Goal: Information Seeking & Learning: Check status

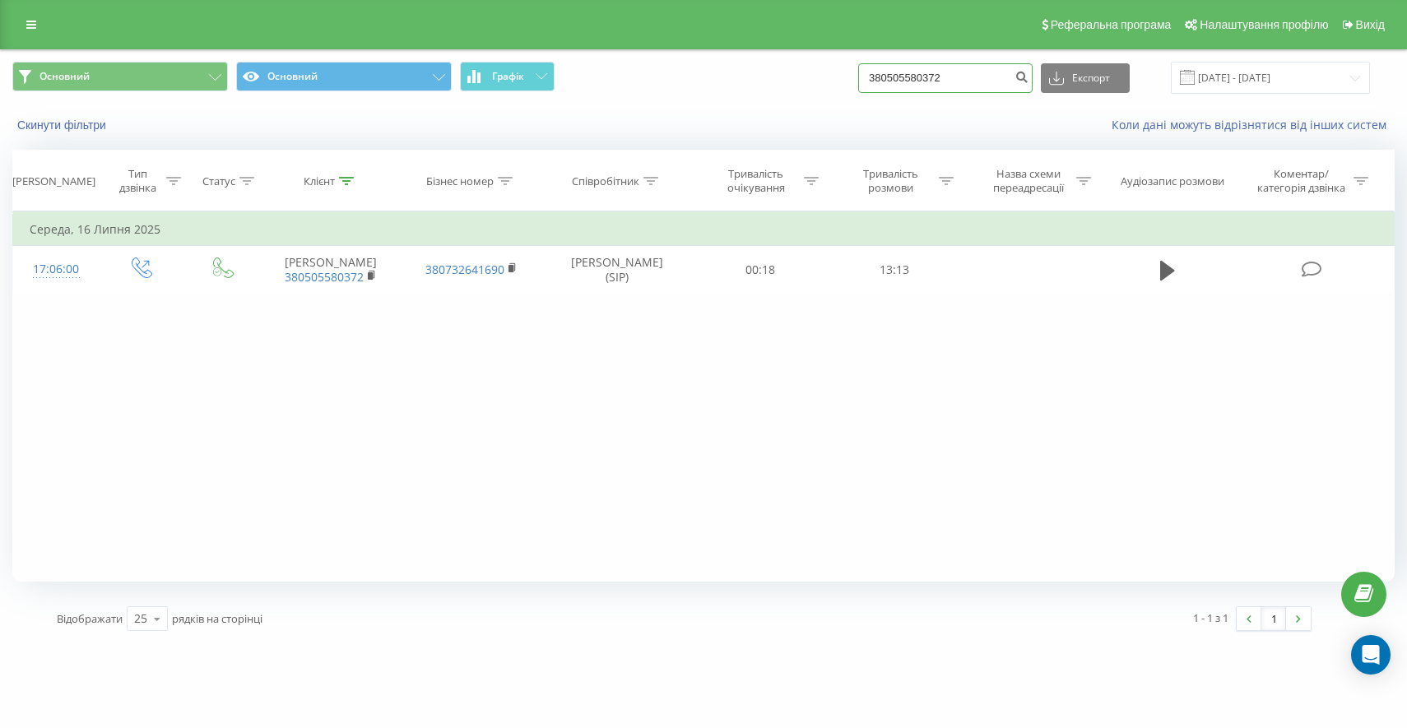
click at [950, 74] on input "380505580372" at bounding box center [945, 78] width 174 height 30
paste input "+38 (099) 0062875"
click at [964, 74] on input "+38 (099) 0062875" at bounding box center [945, 78] width 174 height 30
type input "380990062875"
click at [1029, 73] on icon "submit" at bounding box center [1022, 75] width 14 height 10
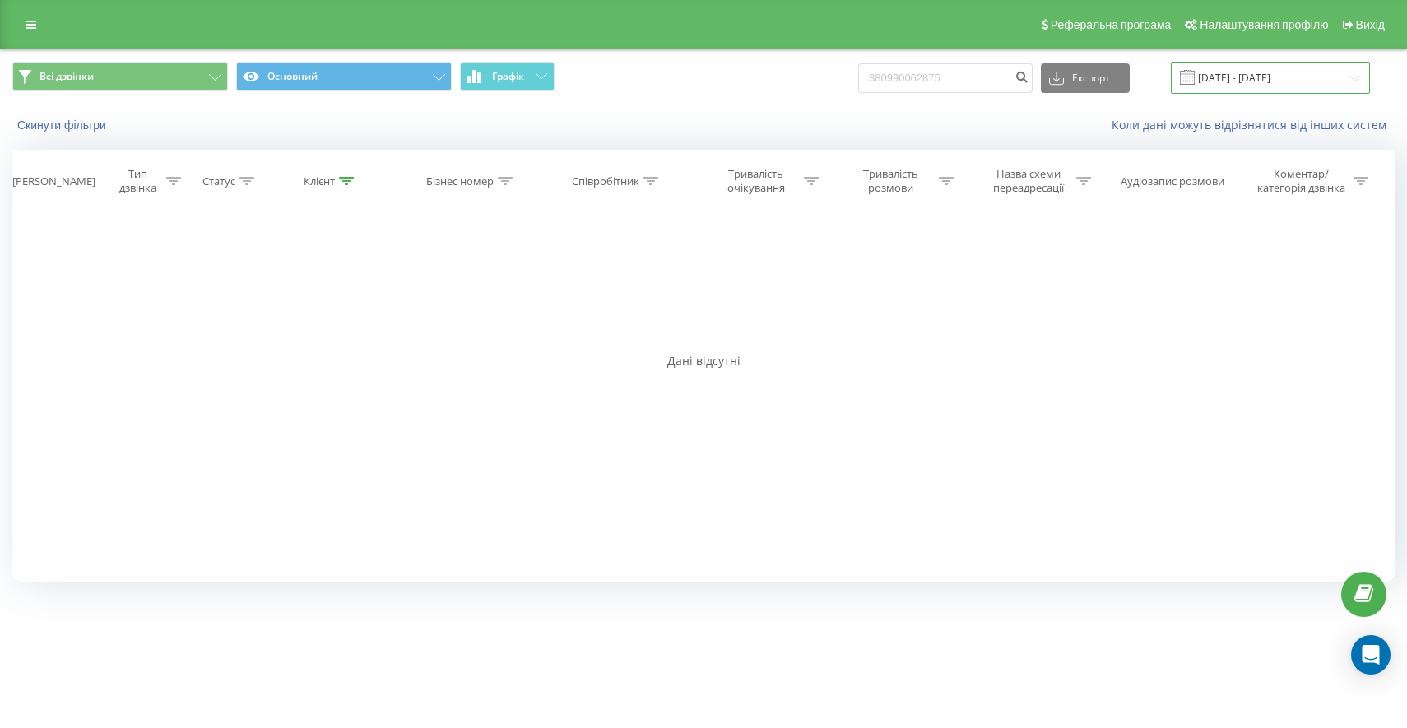
click at [1223, 81] on input "[DATE] - [DATE]" at bounding box center [1270, 78] width 199 height 32
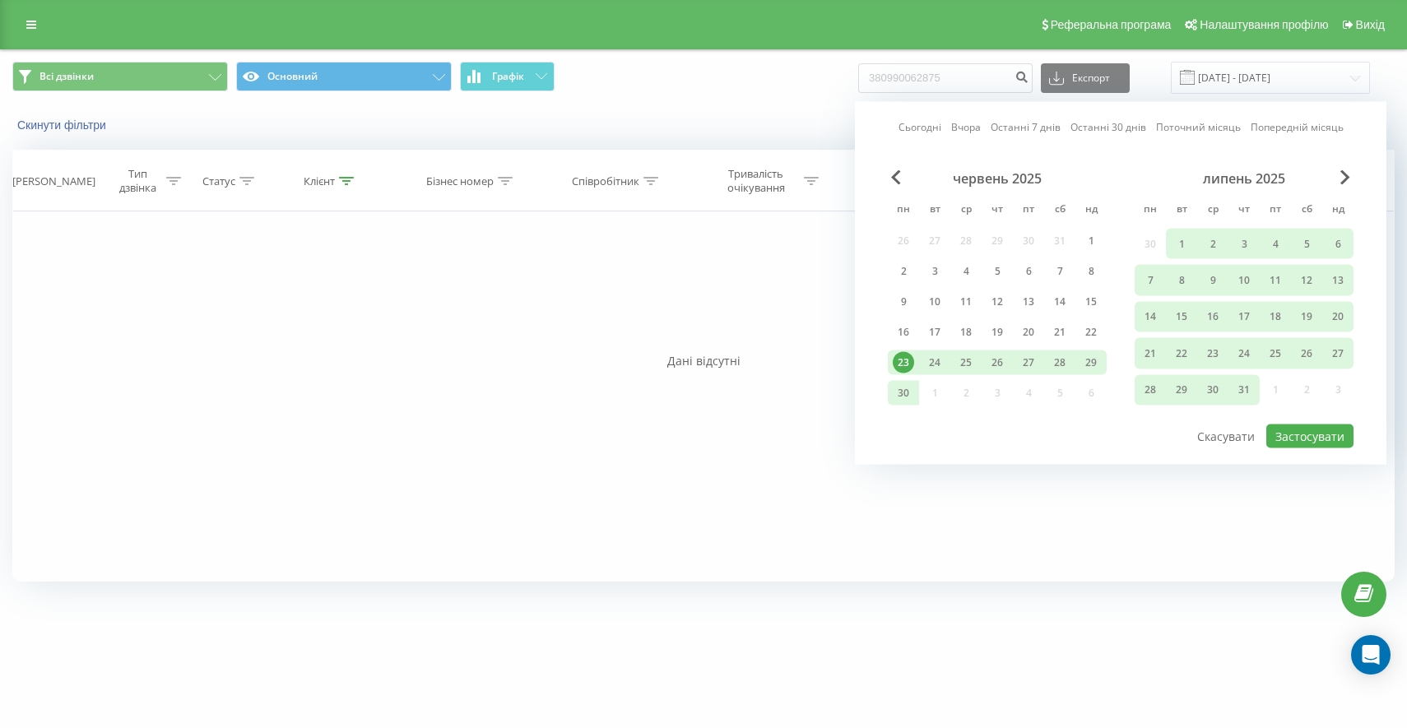
click at [903, 361] on div "23" at bounding box center [903, 362] width 21 height 21
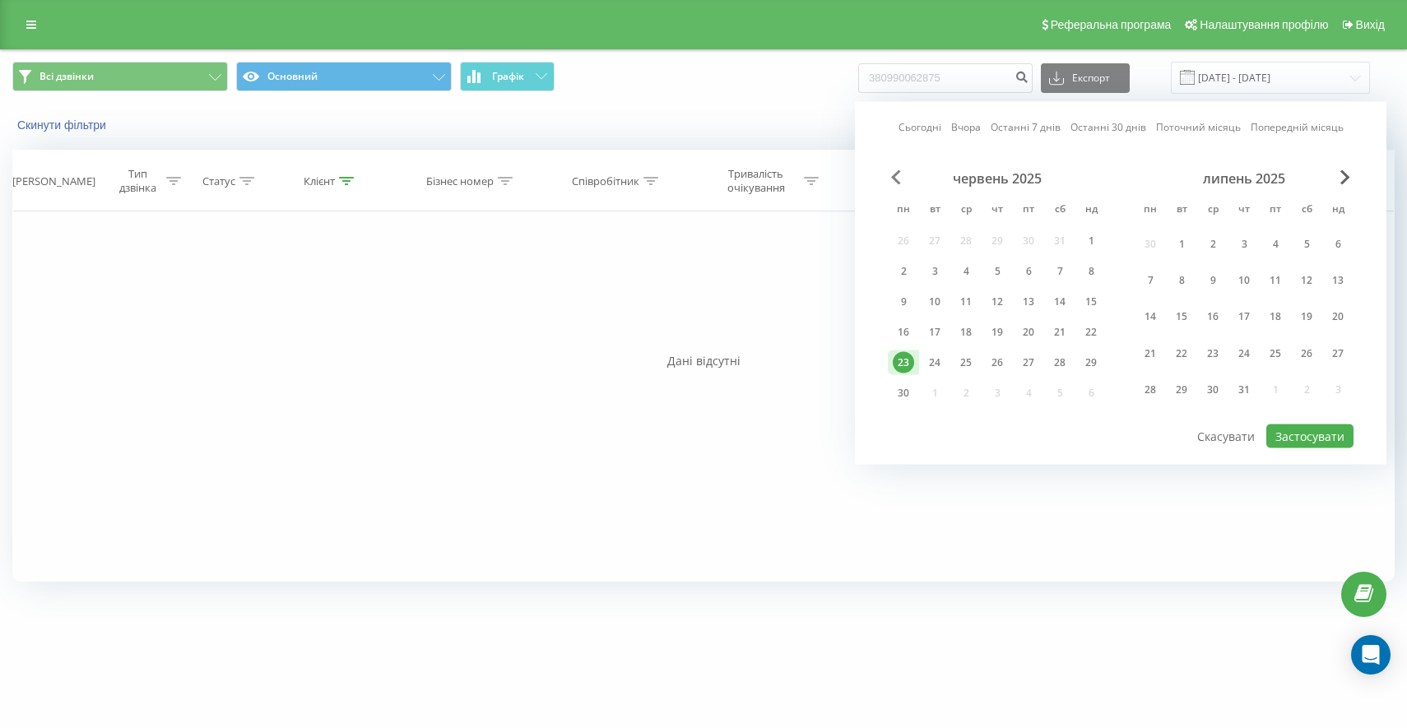
click at [896, 181] on span "Previous Month" at bounding box center [896, 177] width 10 height 15
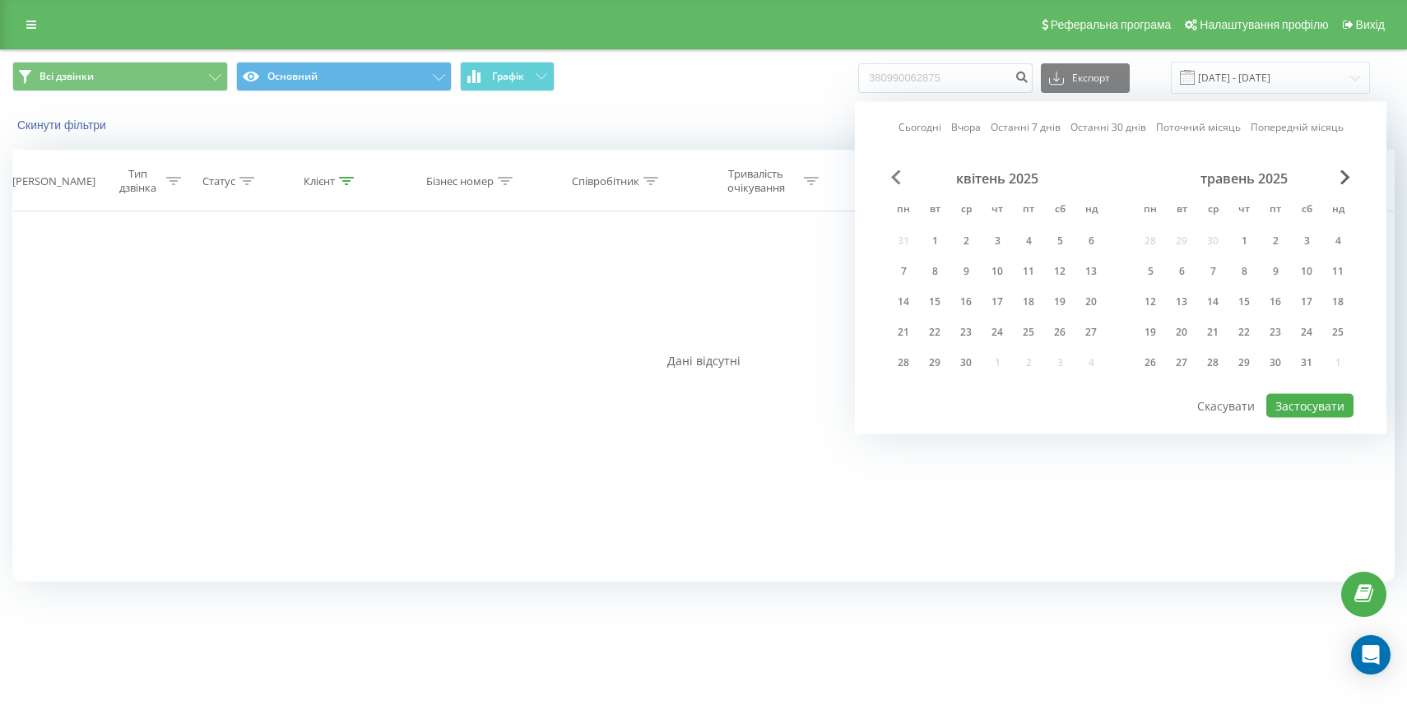
click at [896, 181] on span "Previous Month" at bounding box center [896, 177] width 10 height 15
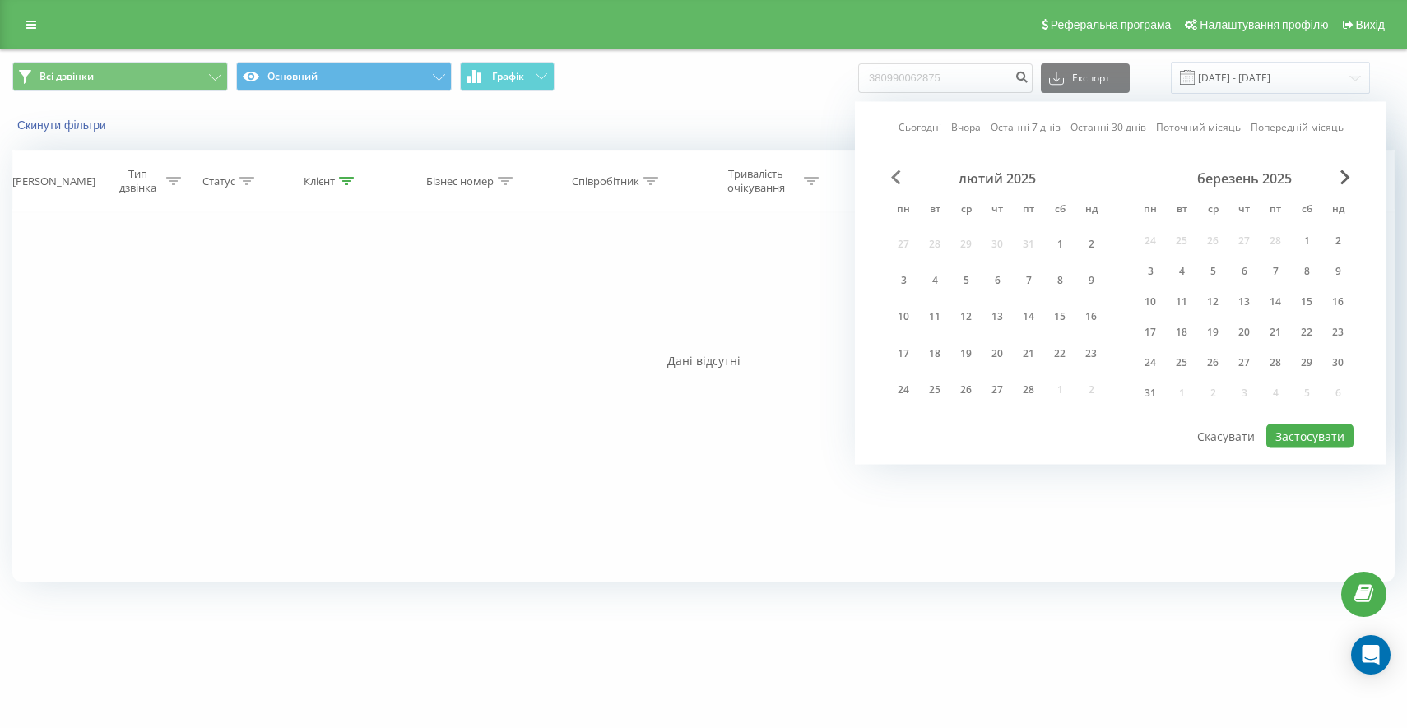
click at [896, 181] on span "Previous Month" at bounding box center [896, 177] width 10 height 15
click at [1036, 255] on div "1" at bounding box center [1028, 244] width 31 height 30
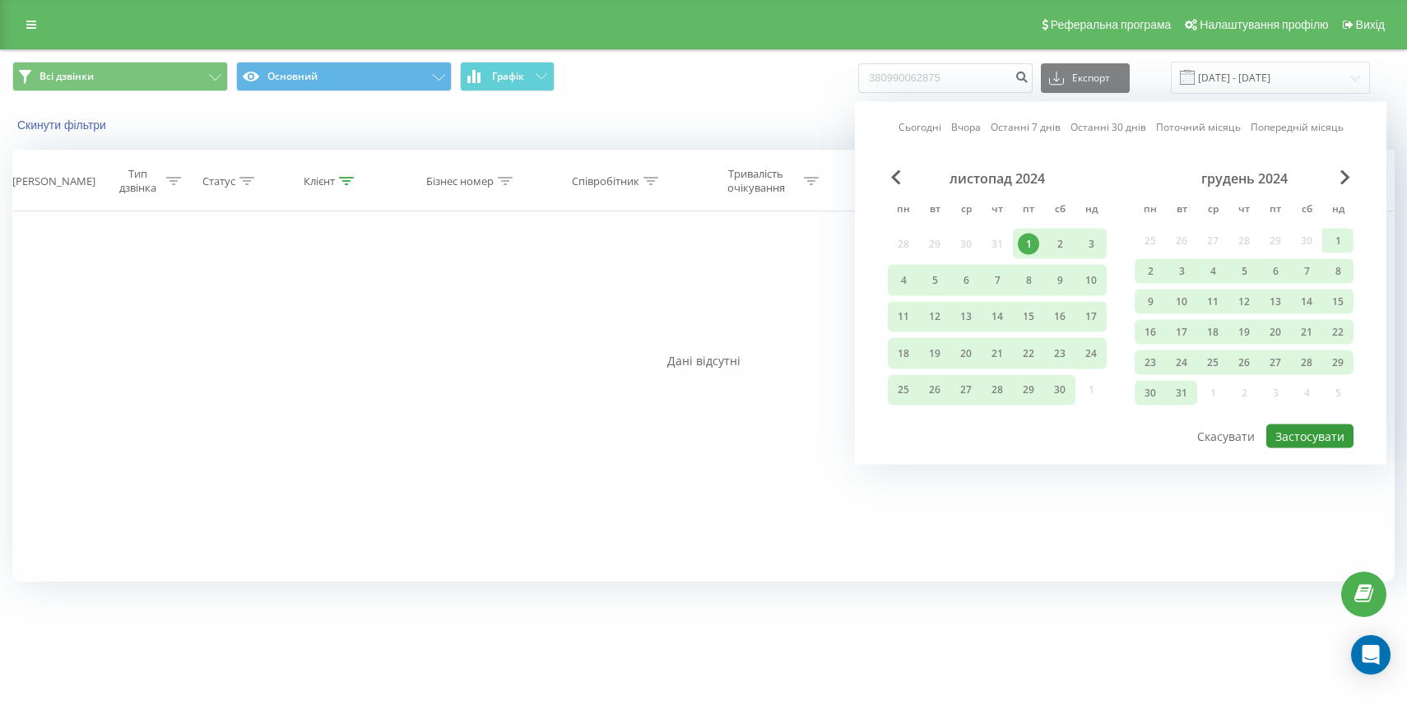
click at [1281, 434] on button "Застосувати" at bounding box center [1309, 437] width 87 height 24
type input "01.11.2024 - 23.06.2025"
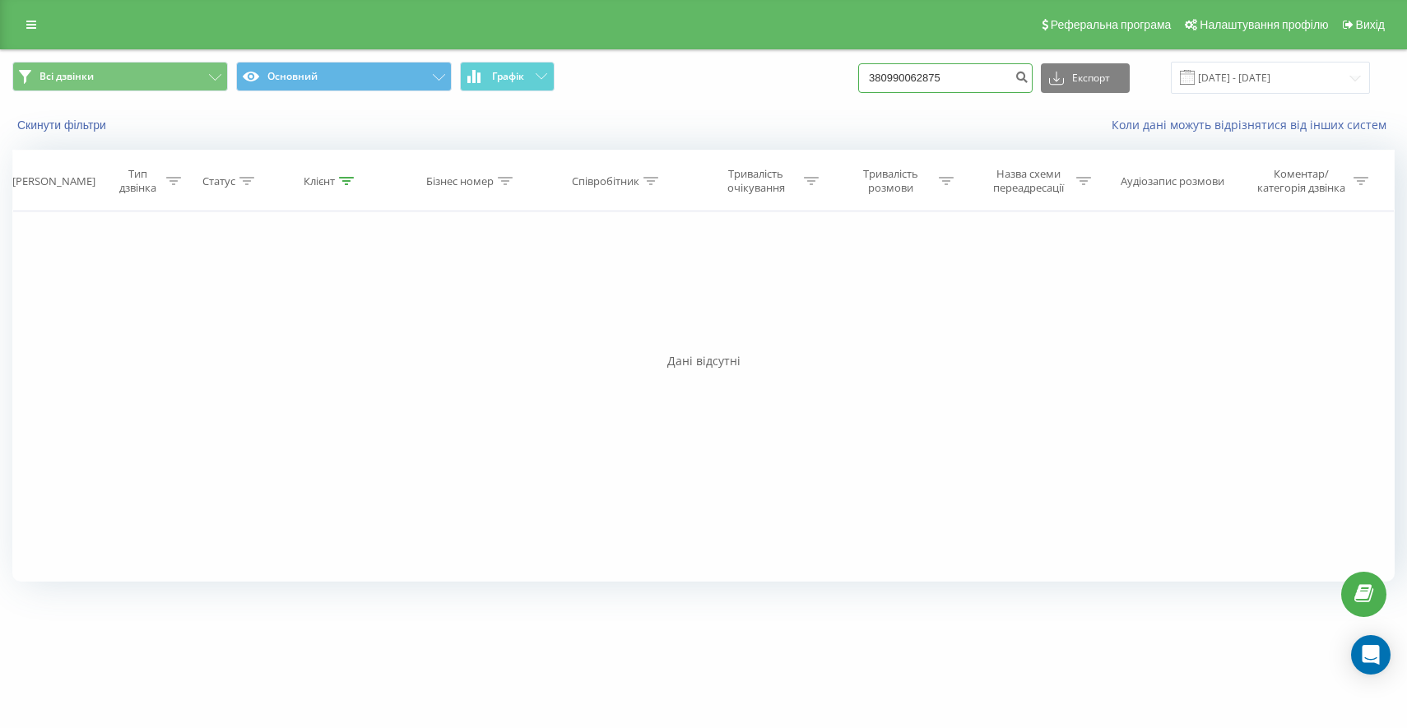
click at [1003, 75] on input "380990062875" at bounding box center [945, 78] width 174 height 30
paste input "503705484"
type input "380503705484"
